Goal: Task Accomplishment & Management: Manage account settings

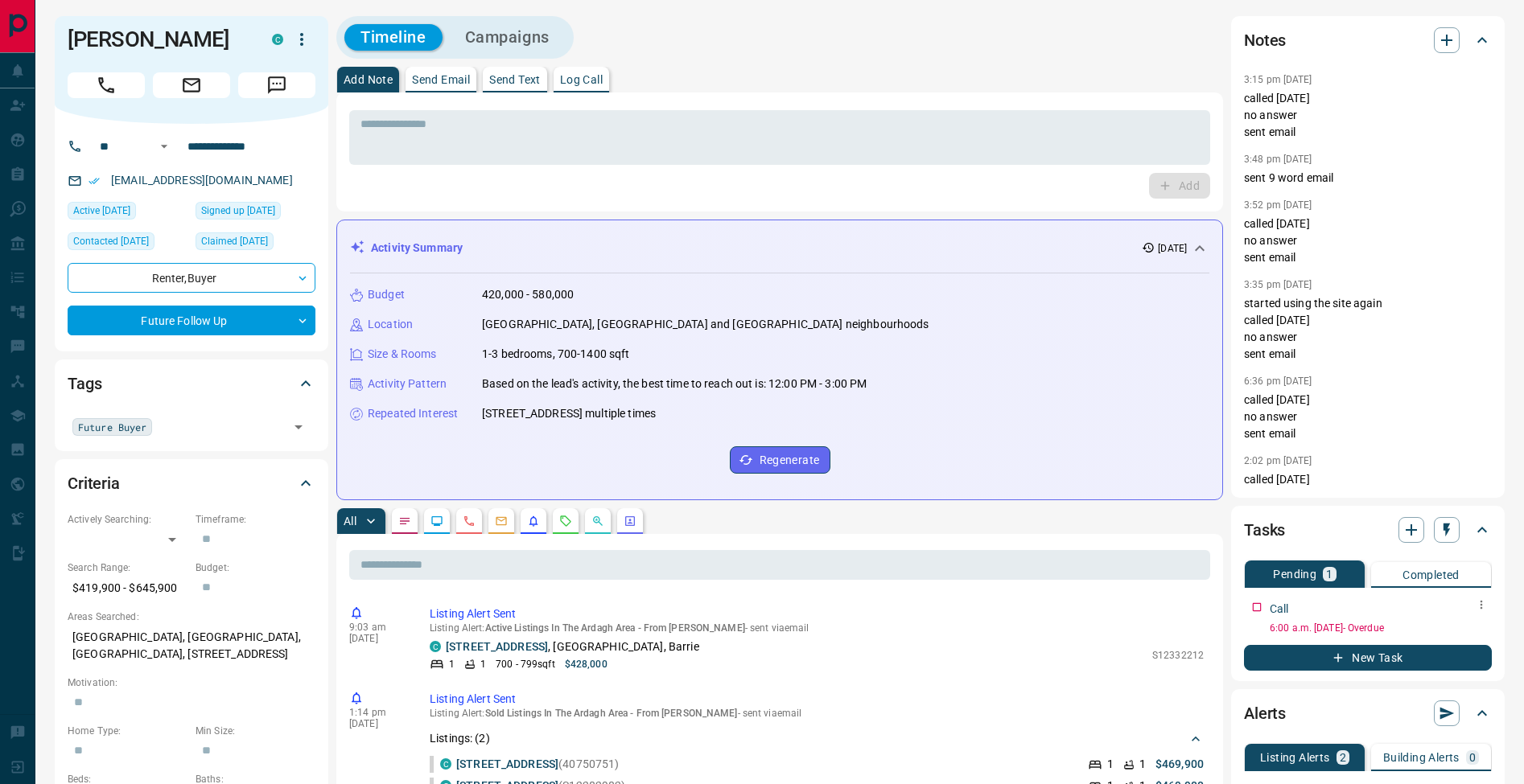
click at [1483, 606] on icon "button" at bounding box center [1482, 605] width 13 height 13
click at [1477, 628] on li "Edit" at bounding box center [1455, 636] width 71 height 24
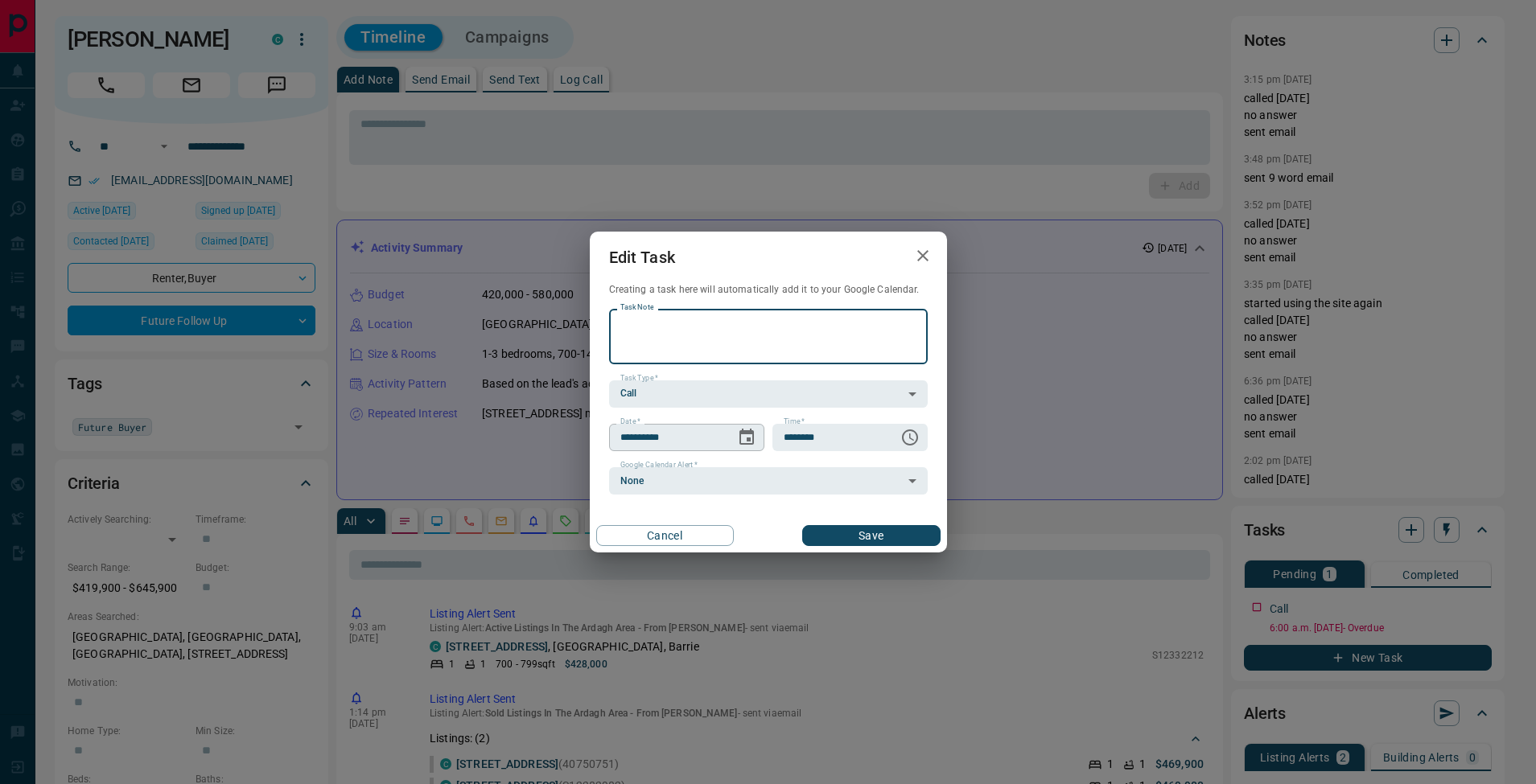
click at [748, 441] on icon "Choose date, selected date is Aug 7, 2025" at bounding box center [746, 436] width 14 height 16
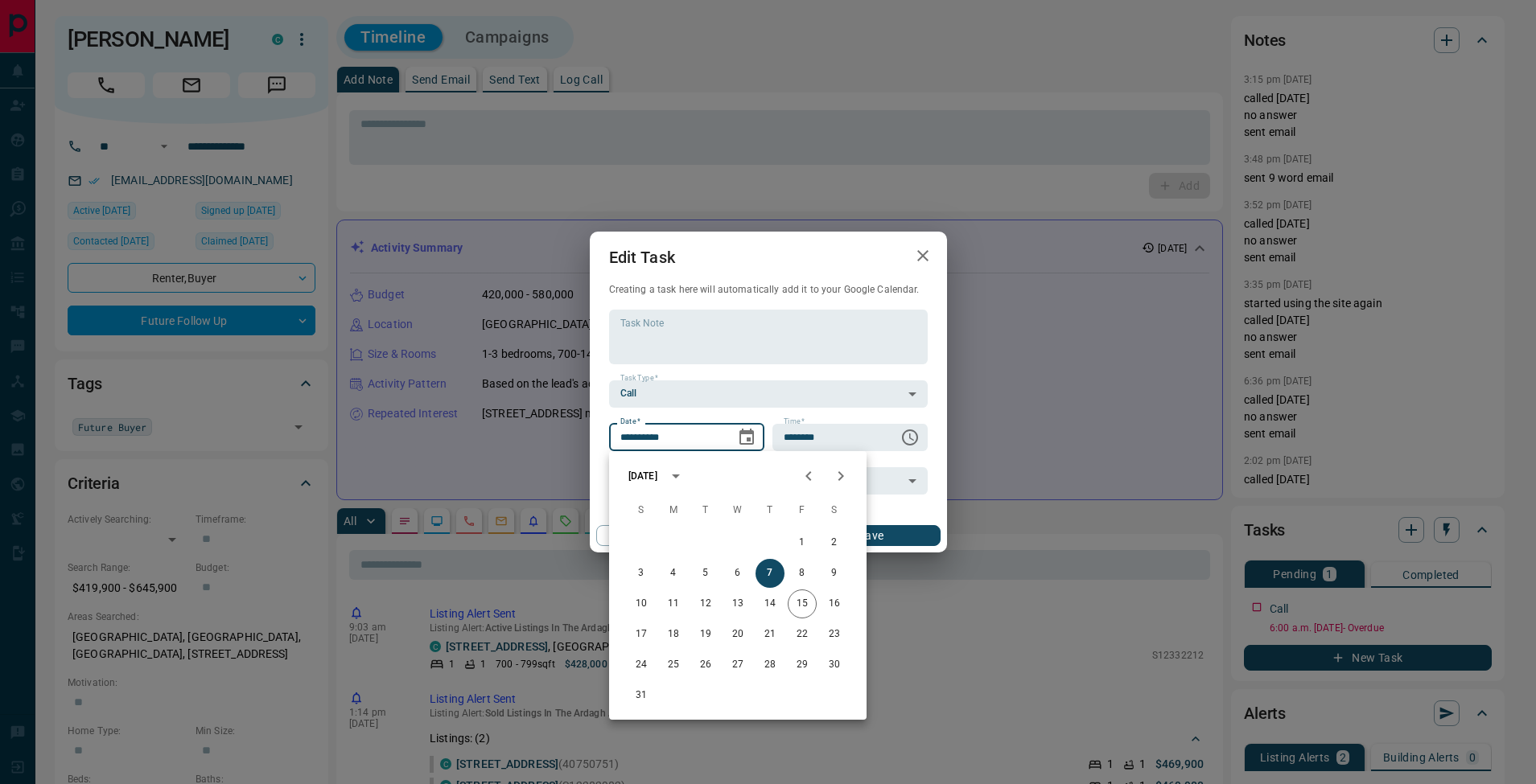
click at [845, 481] on icon "Next month" at bounding box center [841, 476] width 19 height 19
click at [740, 600] on button "17" at bounding box center [738, 604] width 29 height 29
type input "**********"
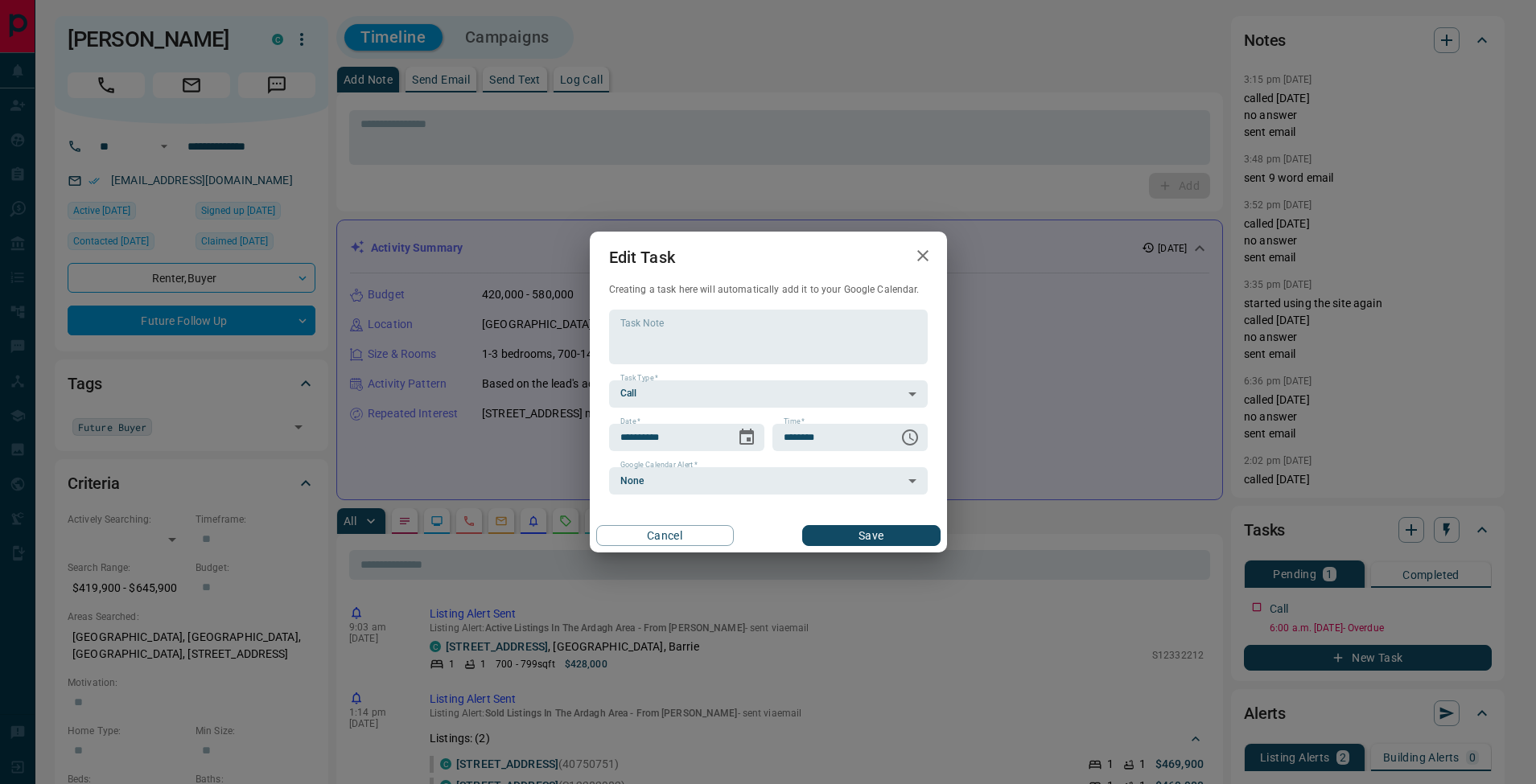
click at [883, 531] on button "Save" at bounding box center [871, 535] width 138 height 21
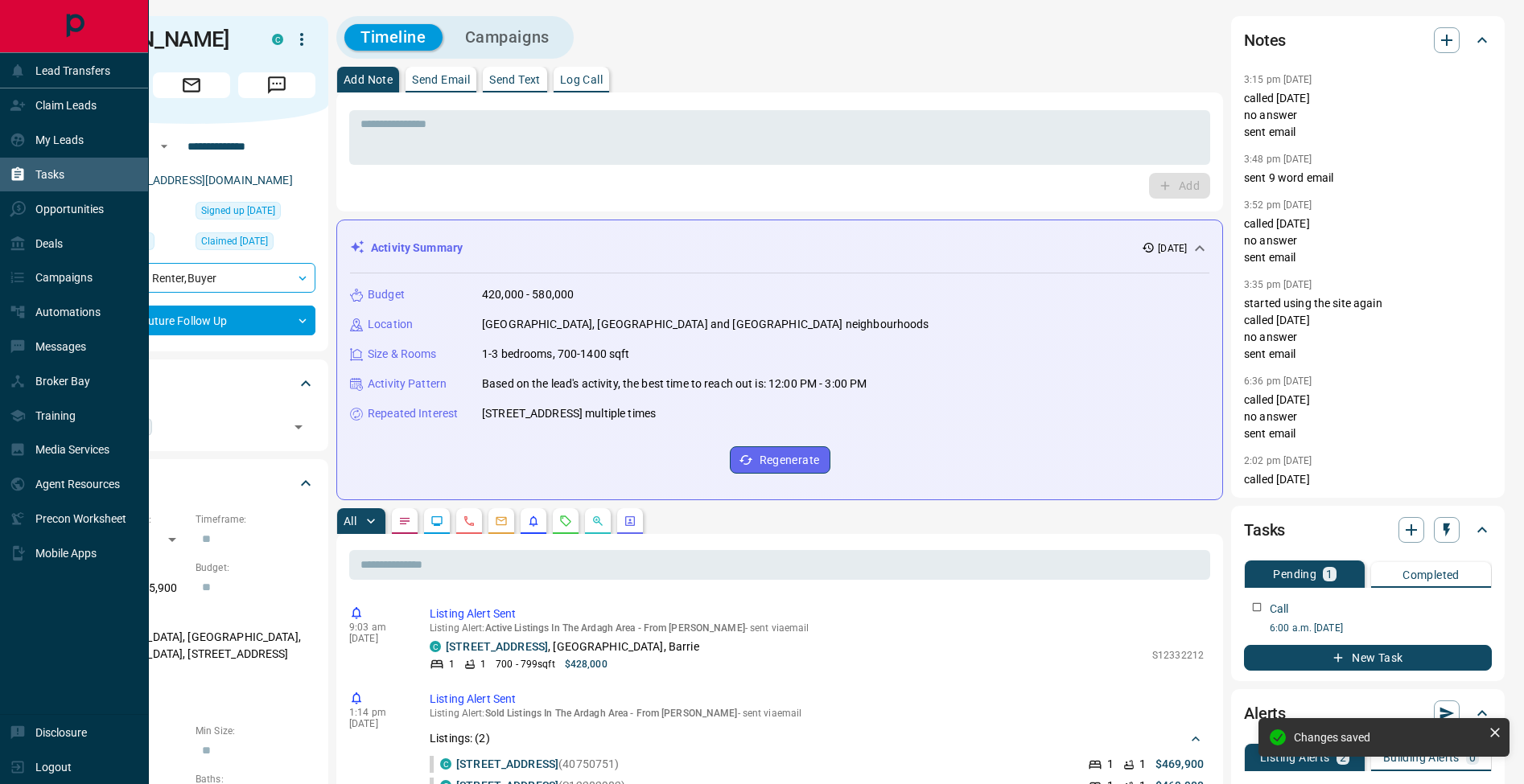
click at [19, 174] on icon at bounding box center [17, 174] width 16 height 16
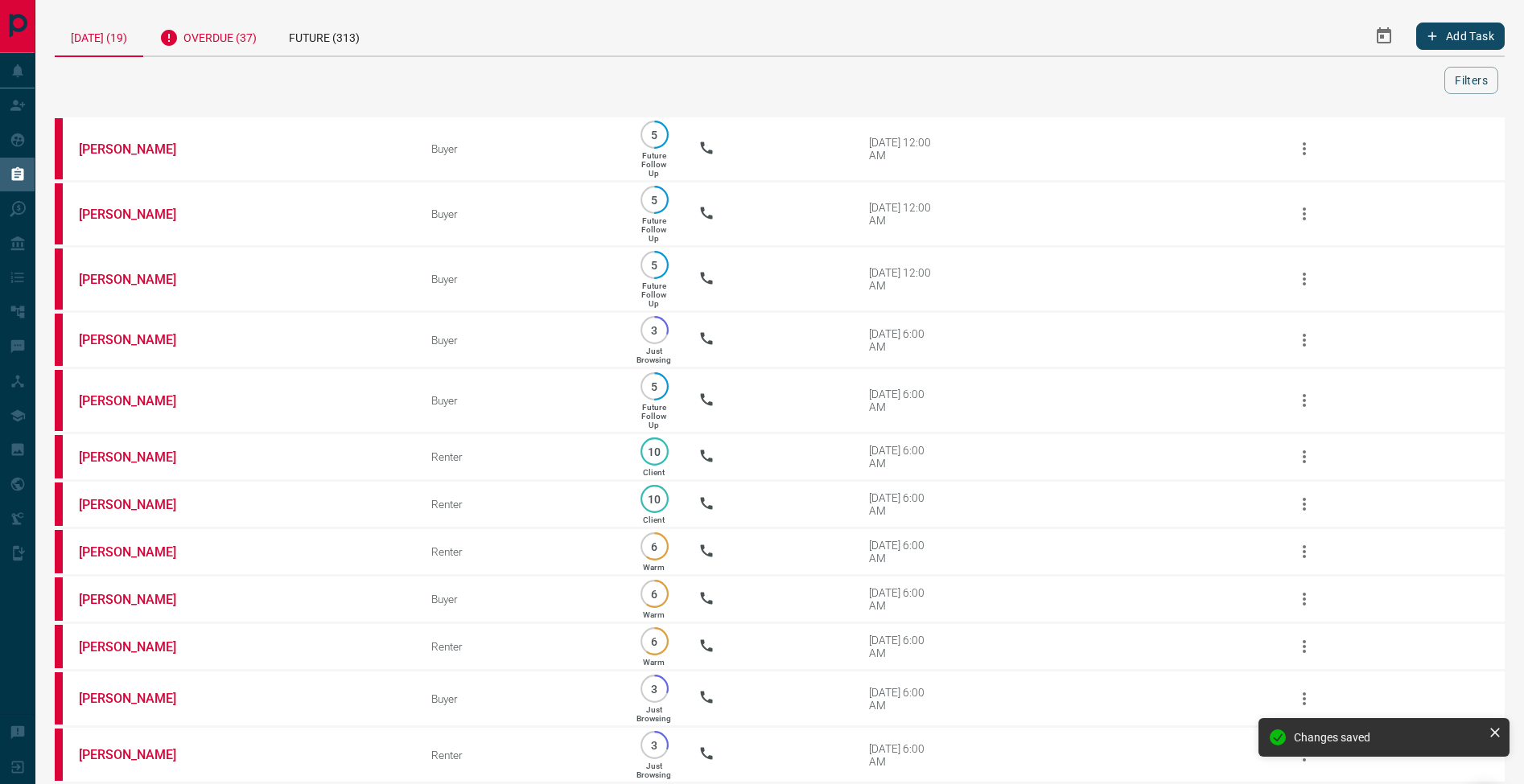
click at [189, 36] on div "Overdue (37)" at bounding box center [207, 36] width 129 height 40
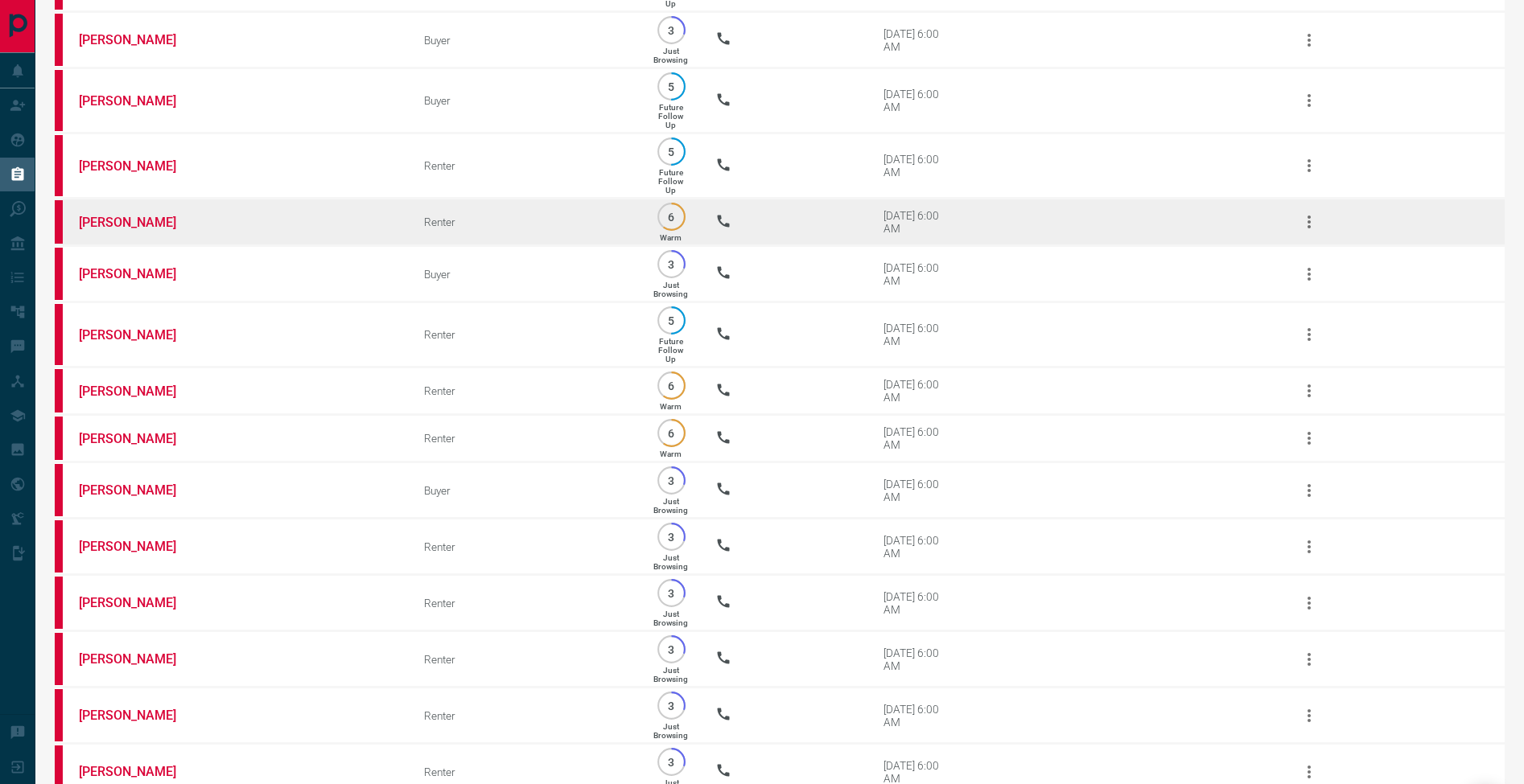
scroll to position [1287, 0]
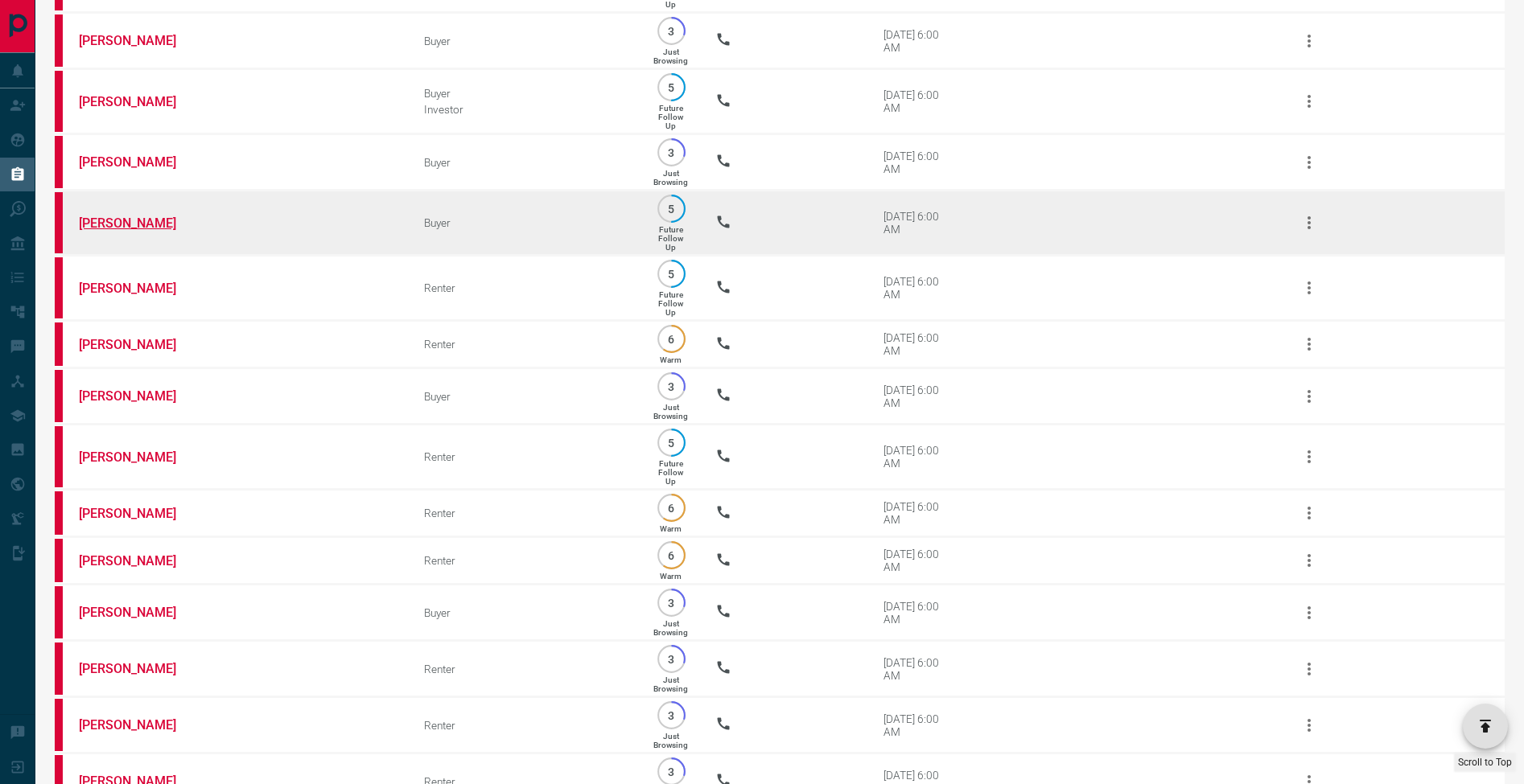
click at [141, 231] on link "[PERSON_NAME]" at bounding box center [139, 223] width 121 height 15
